Goal: Information Seeking & Learning: Find specific fact

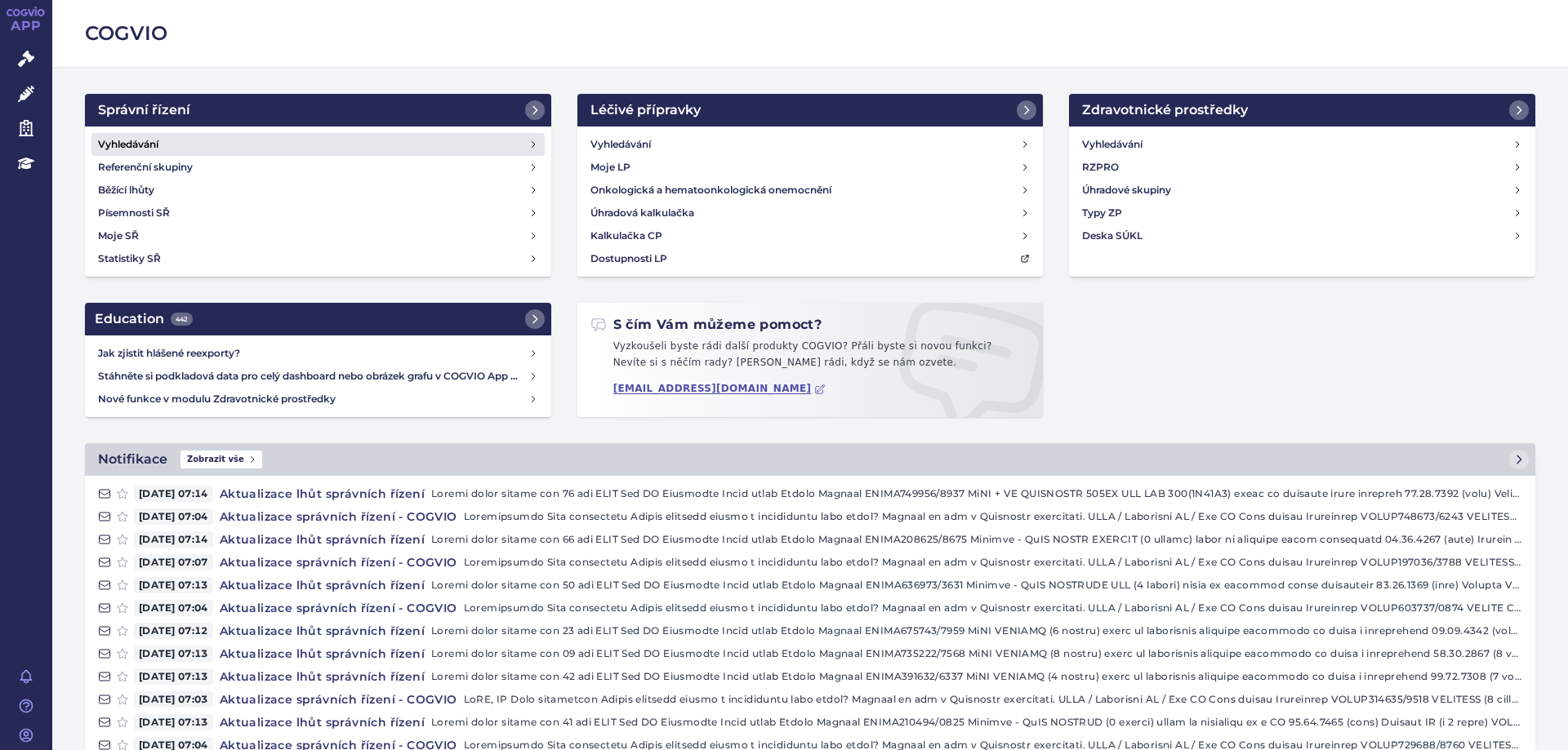
click at [106, 137] on h4 "Vyhledávání" at bounding box center [128, 144] width 61 height 17
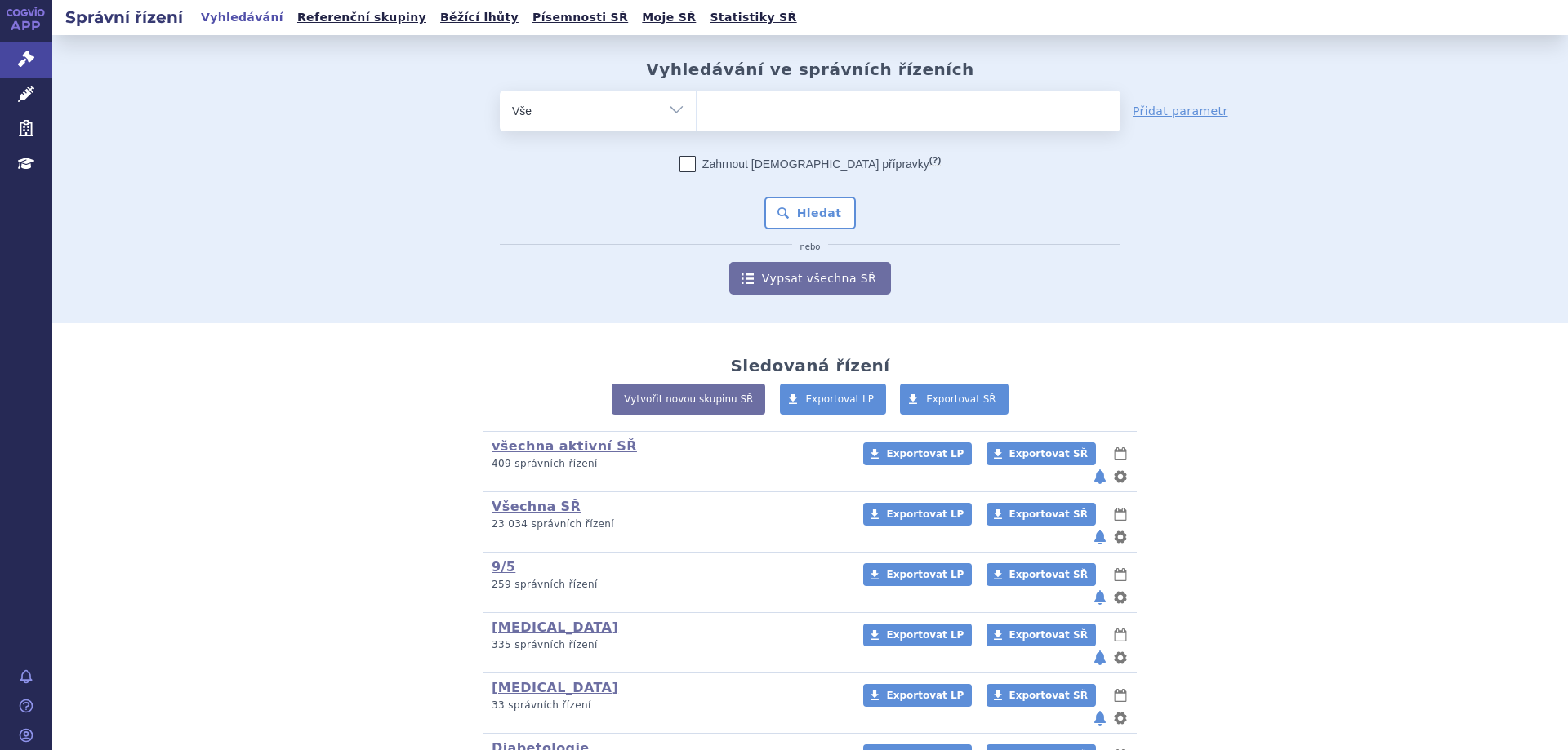
click at [809, 114] on ul at bounding box center [908, 107] width 424 height 34
click at [696, 114] on select at bounding box center [695, 111] width 1 height 41
click at [809, 114] on ul at bounding box center [908, 107] width 424 height 34
click at [696, 114] on select at bounding box center [695, 111] width 1 height 41
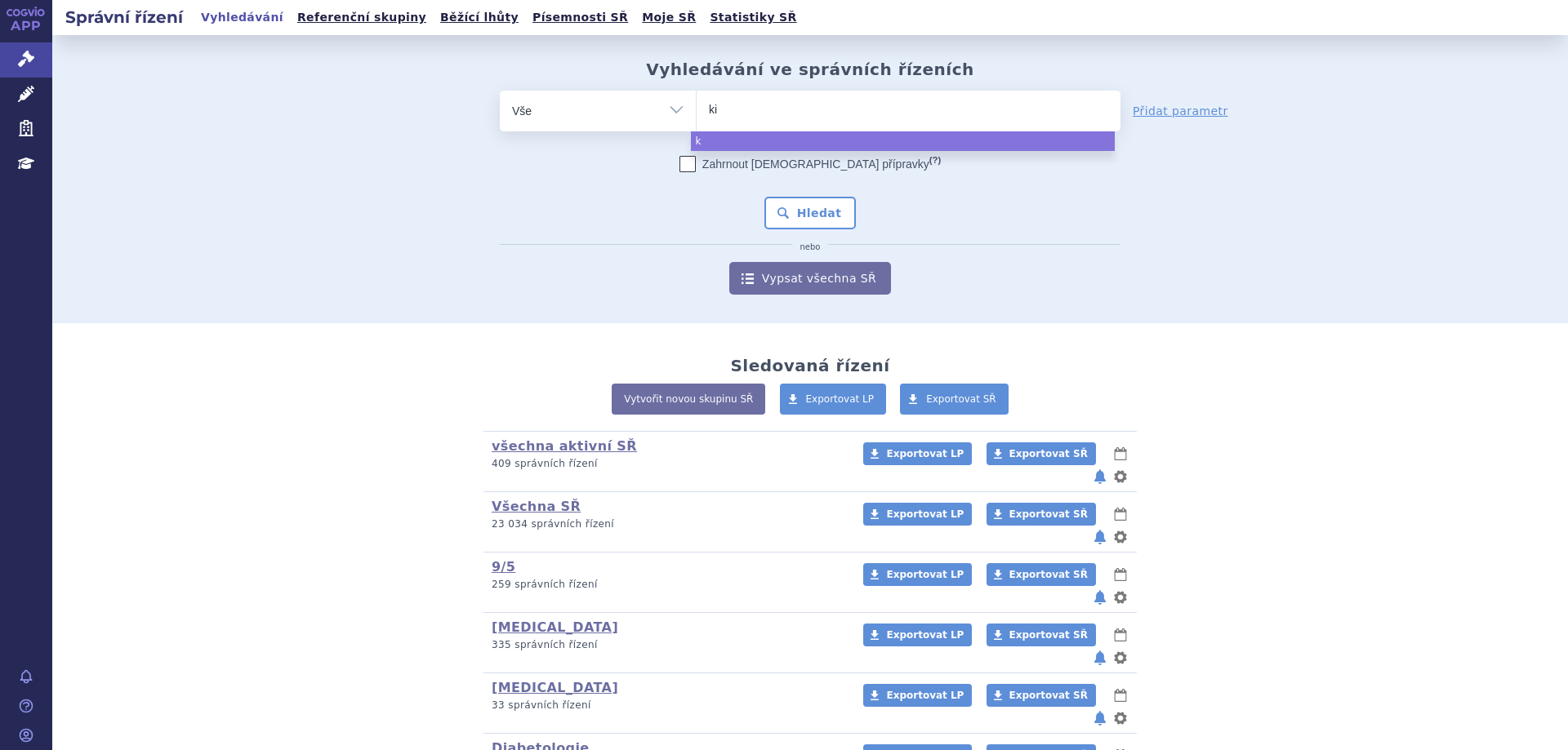
type input "kis"
type input "kisq"
type input "[MEDICAL_DATA]"
select select "[MEDICAL_DATA]"
click at [776, 208] on button "Hledat" at bounding box center [810, 213] width 92 height 32
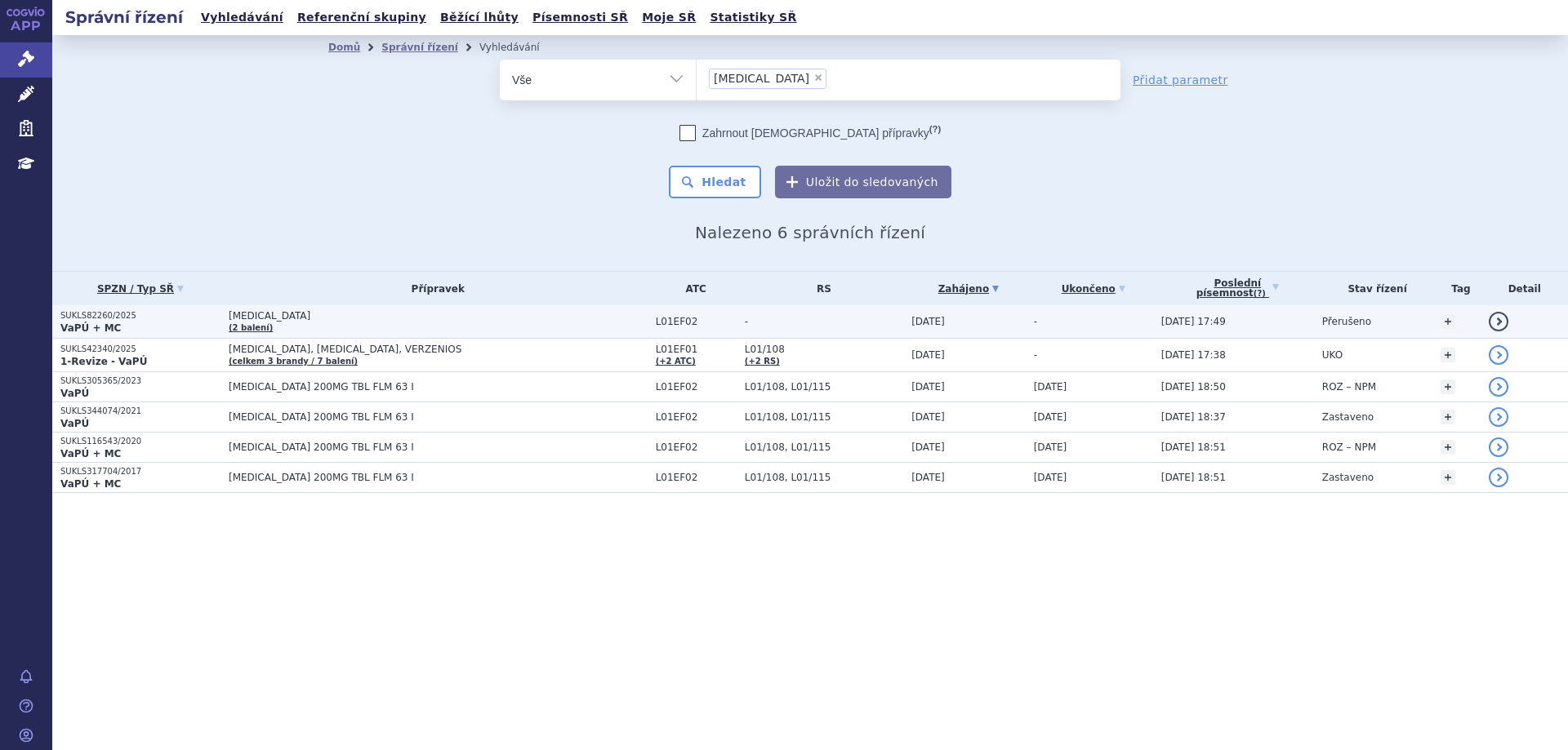
click at [86, 323] on strong "VaPÚ + MC" at bounding box center [91, 328] width 61 height 12
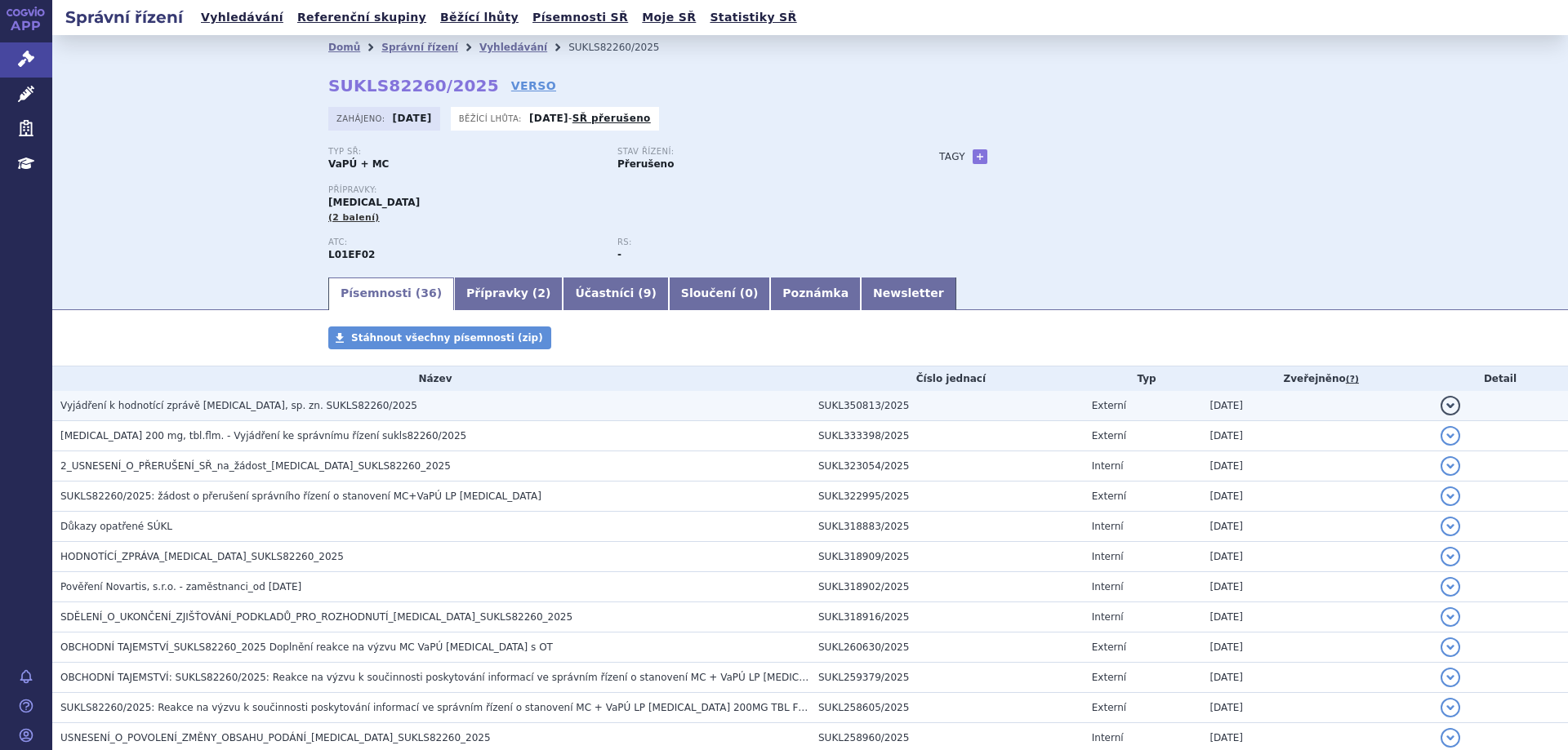
click at [131, 408] on span "Vyjádření k hodnotící zprávě KISQALI, sp. zn. SUKLS82260/2025" at bounding box center [239, 406] width 357 height 12
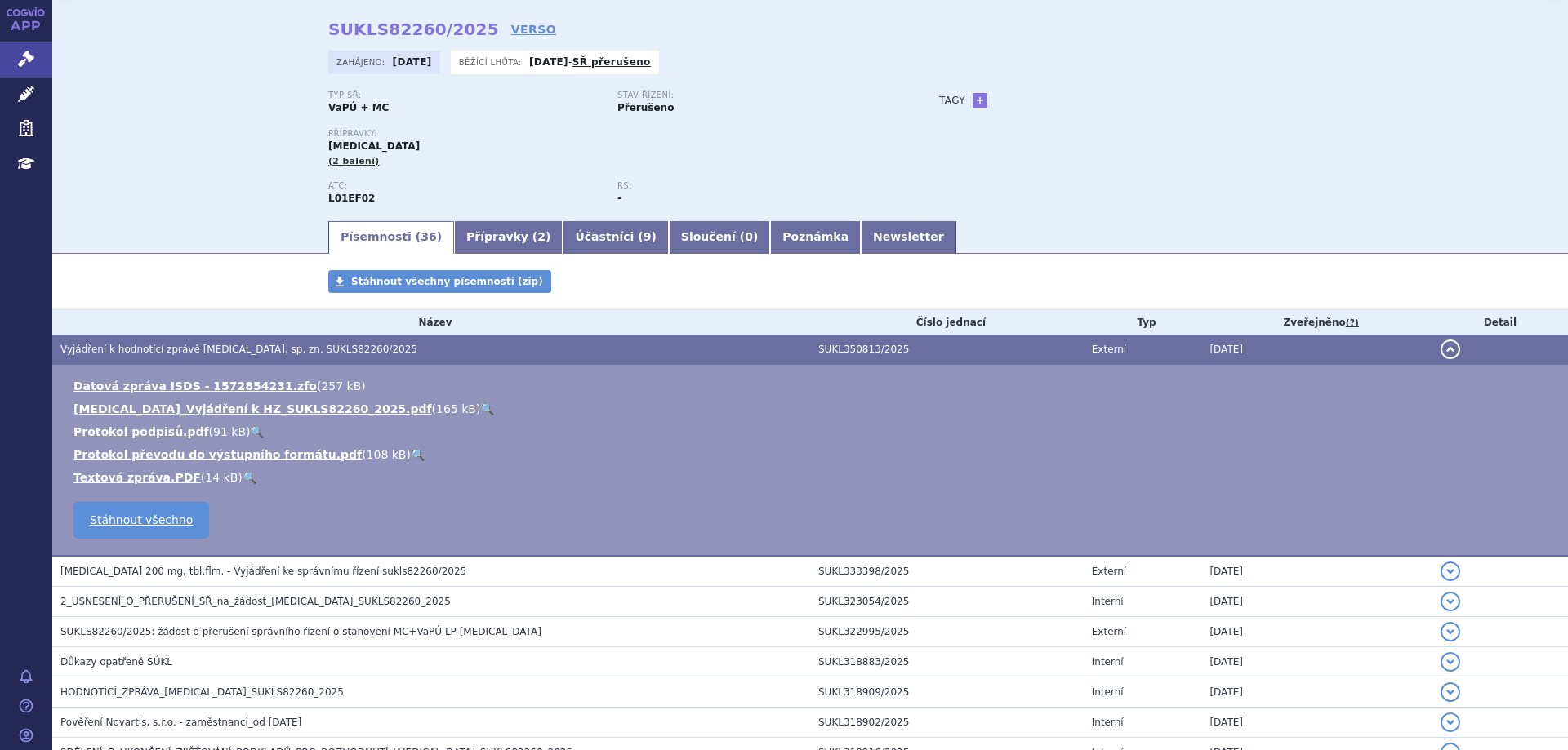
scroll to position [81, 0]
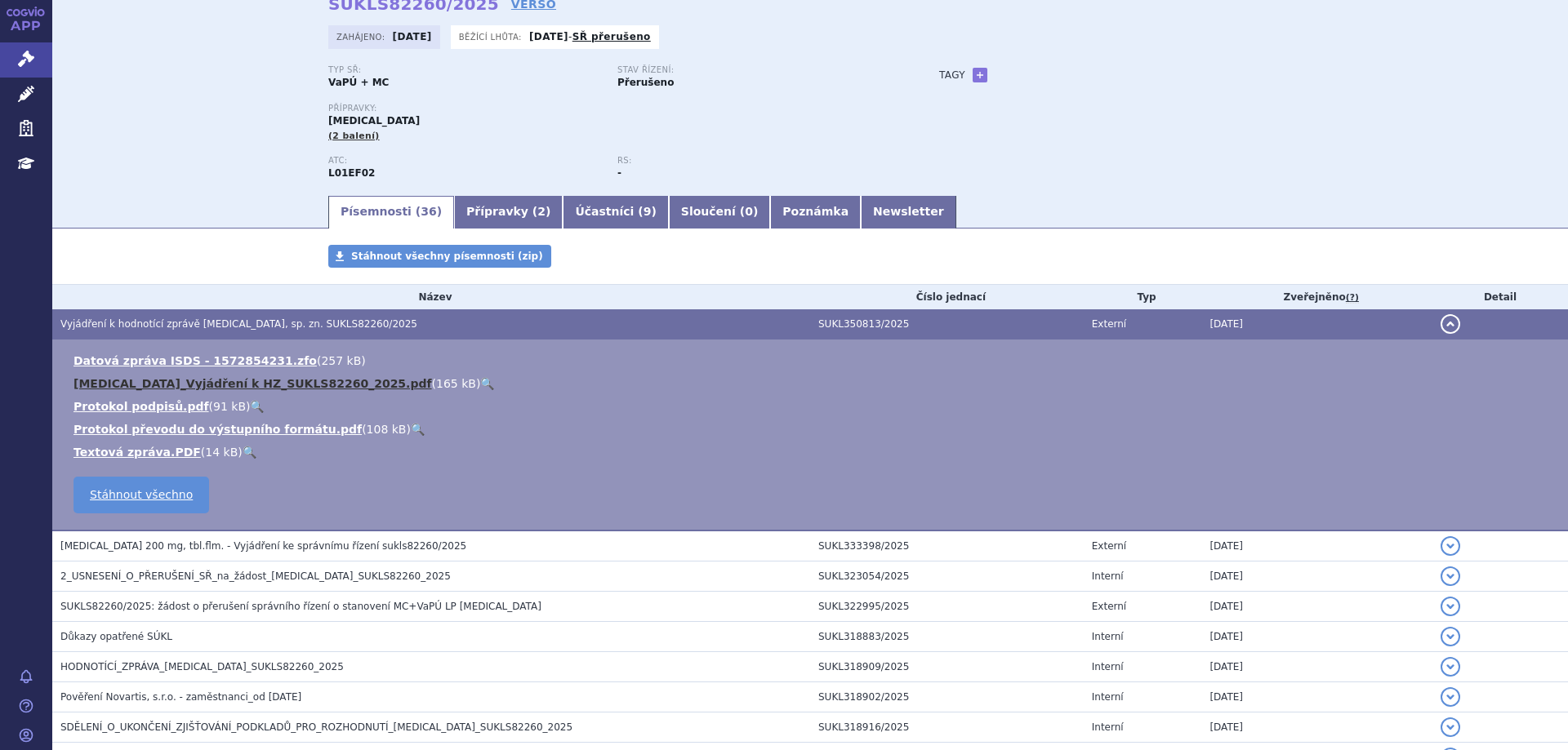
click at [154, 381] on link "KISQALI_Vyjádření k HZ_SUKLS82260_2025.pdf" at bounding box center [253, 383] width 359 height 13
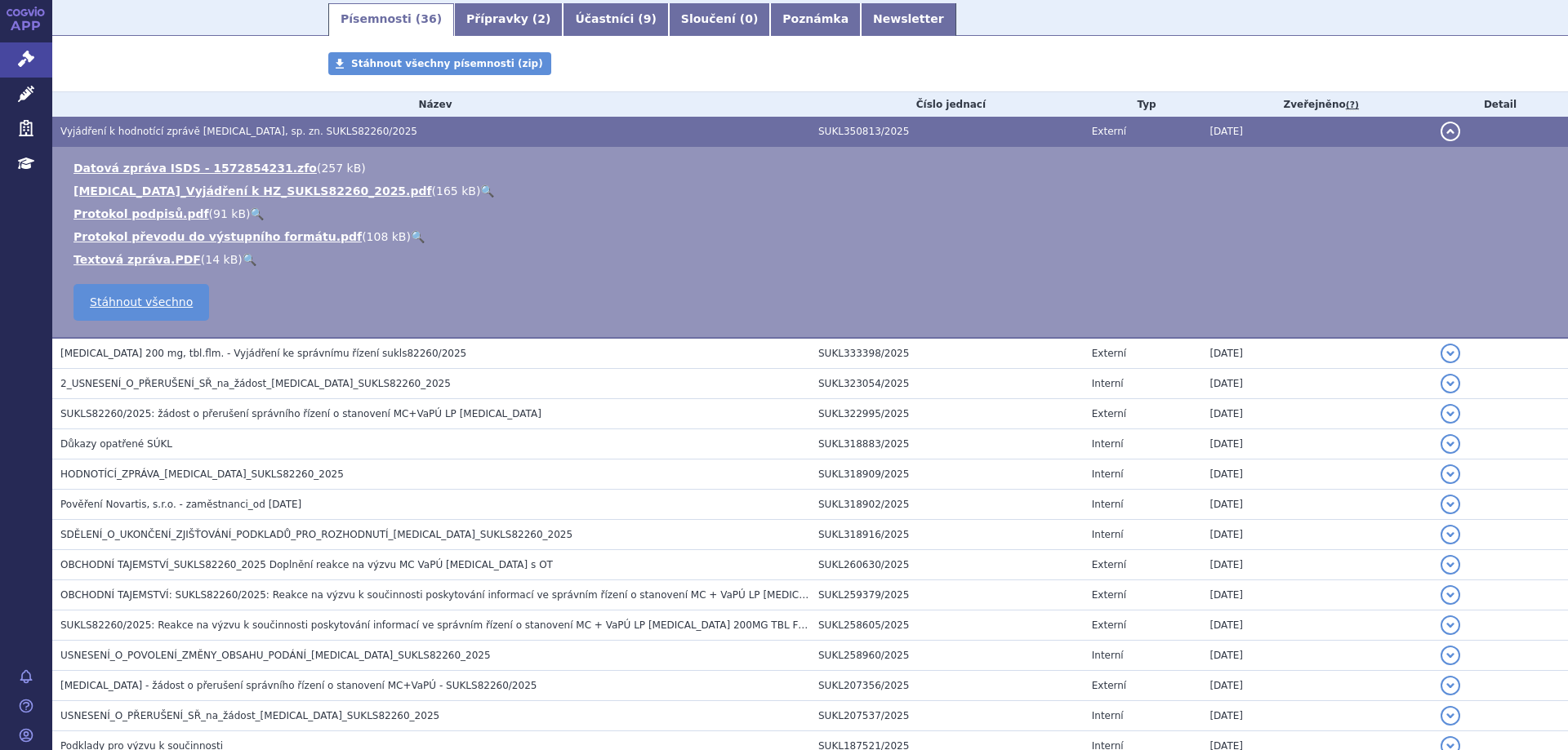
scroll to position [326, 0]
